Goal: Register for event/course

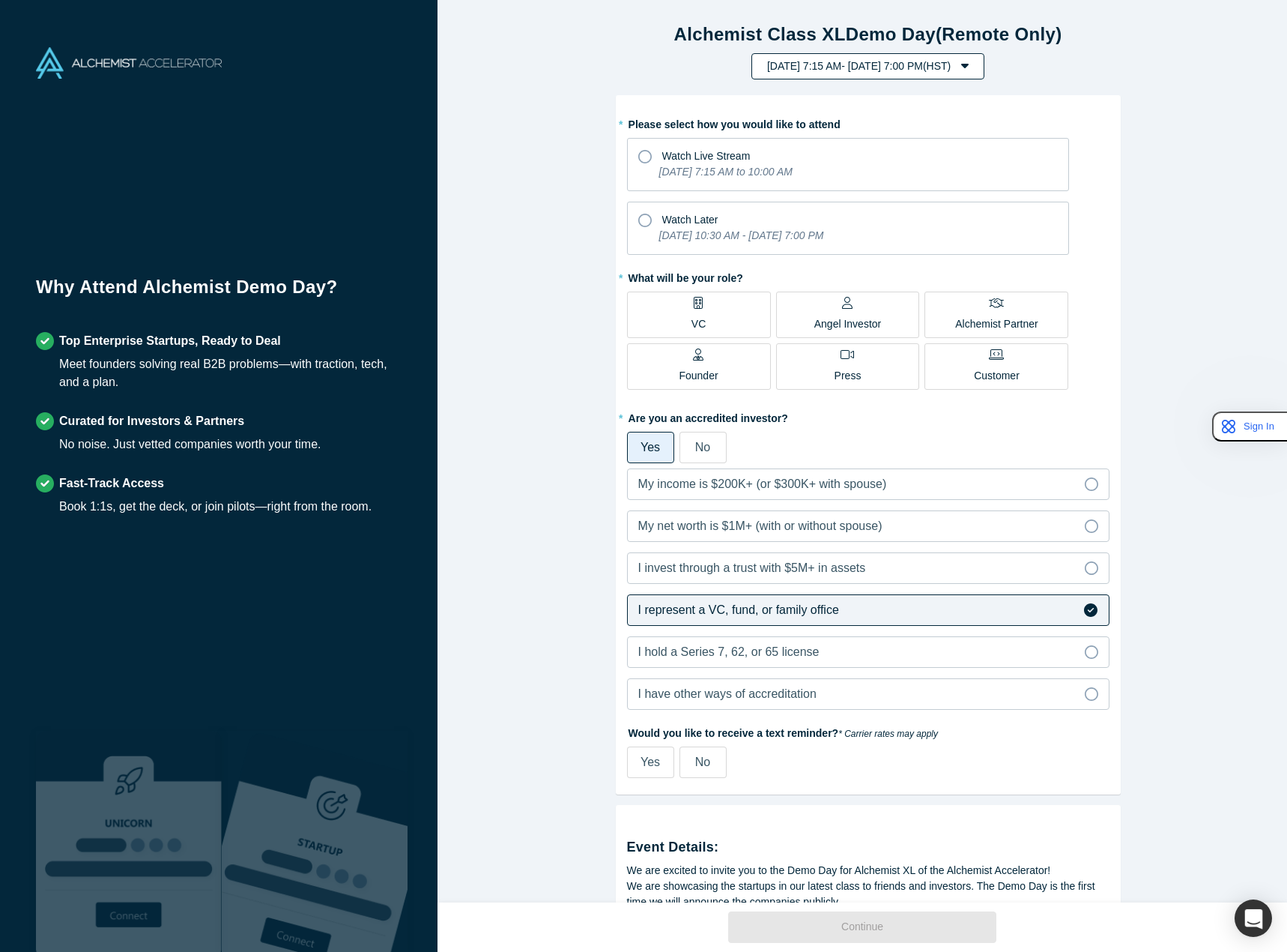
click at [969, 63] on icon "button" at bounding box center [965, 65] width 7 height 12
click at [1139, 72] on div "Tuesday, September 30, 2025 7:15 AM - Monday, October 6, 2025 7:00 PM ( HST ) A…" at bounding box center [867, 67] width 840 height 26
click at [697, 310] on span "VC" at bounding box center [699, 317] width 15 height 30
click at [0, 0] on input "VC" at bounding box center [0, 0] width 0 height 0
